Goal: Task Accomplishment & Management: Manage account settings

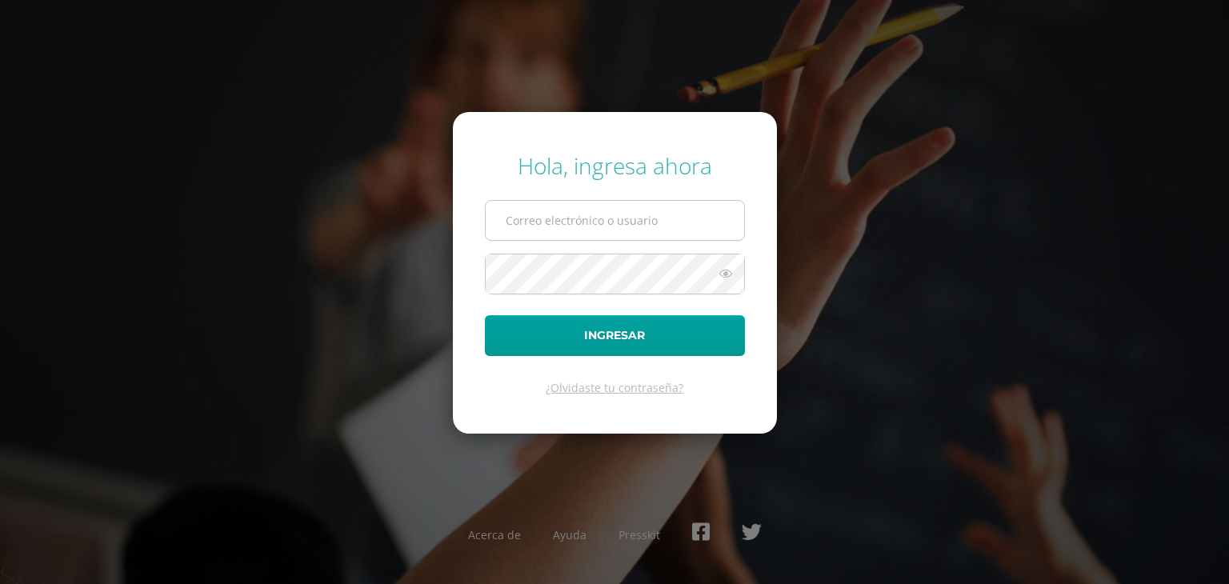
click at [577, 224] on input "text" at bounding box center [615, 220] width 258 height 39
click at [674, 234] on input "text" at bounding box center [615, 220] width 258 height 39
type input "[PERSON_NAME][EMAIL_ADDRESS][DOMAIN_NAME]"
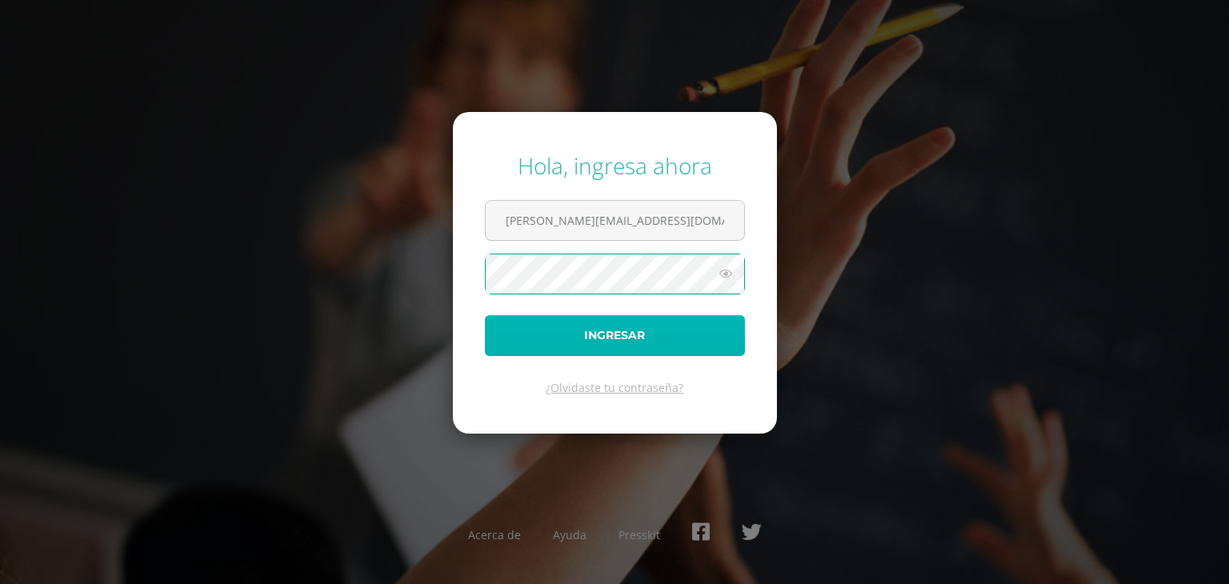
click at [622, 330] on button "Ingresar" at bounding box center [615, 335] width 260 height 41
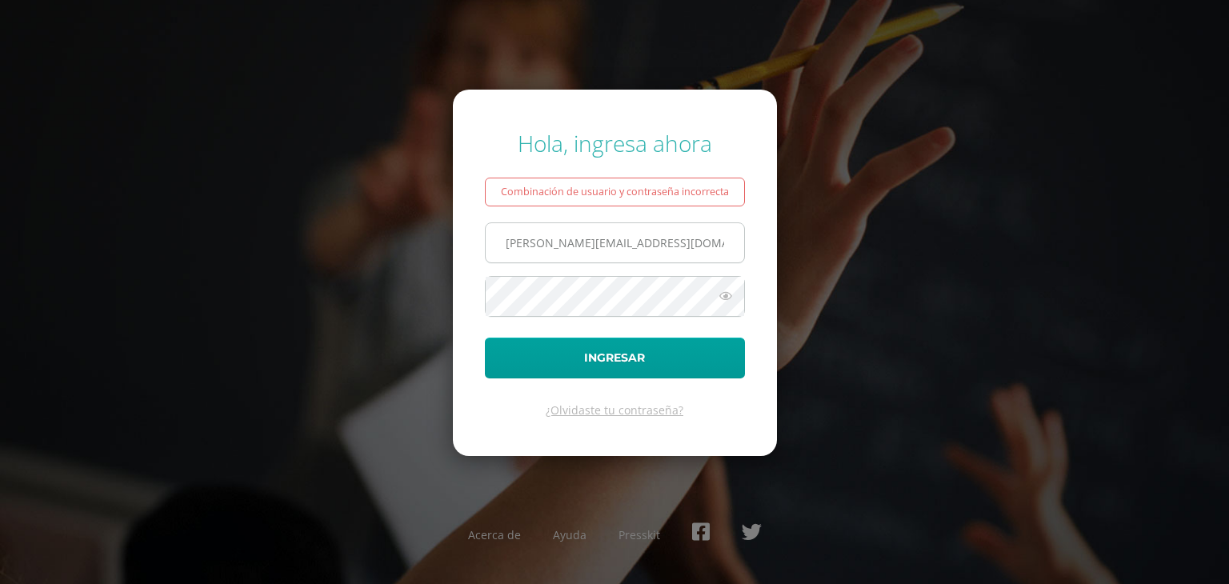
click at [621, 250] on input "[PERSON_NAME][EMAIL_ADDRESS][DOMAIN_NAME]" at bounding box center [615, 242] width 258 height 39
